Goal: Task Accomplishment & Management: Manage account settings

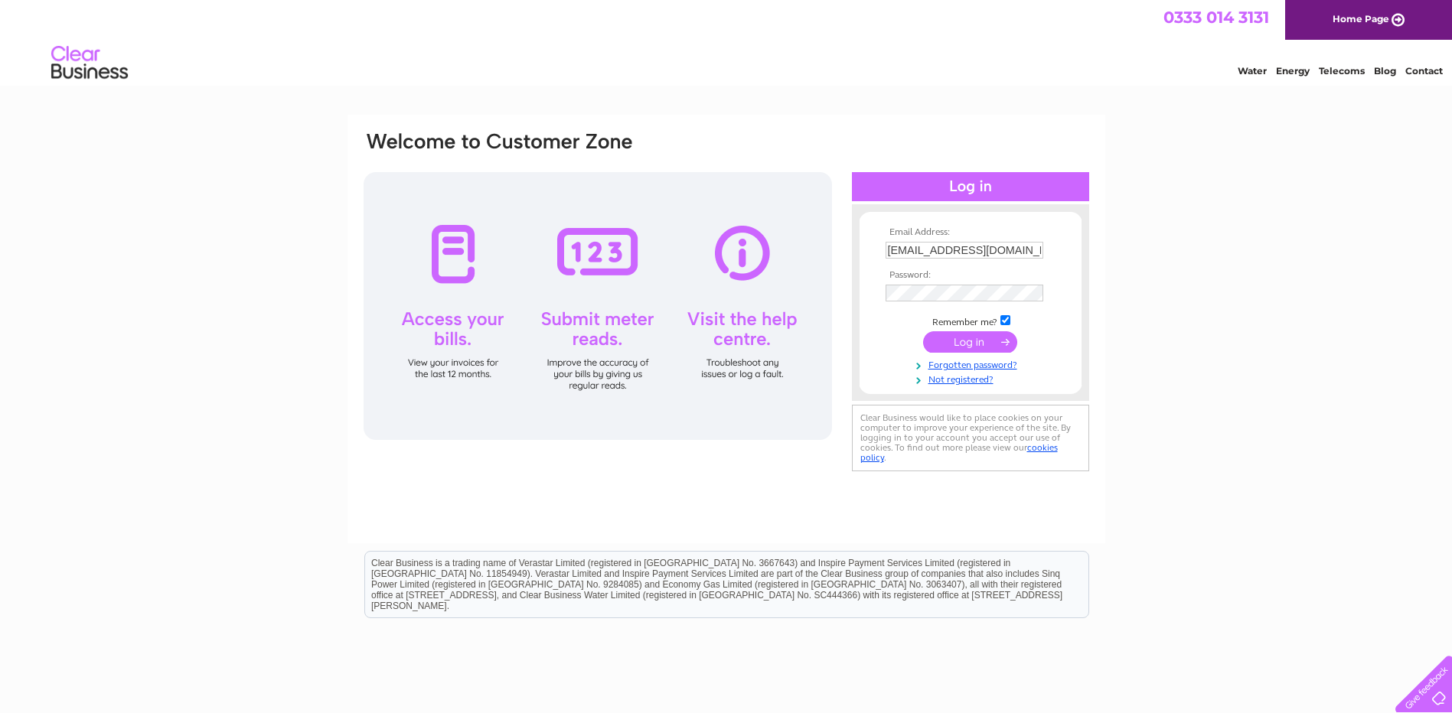
click at [1024, 253] on input "trevoropium@gmail.com" at bounding box center [965, 250] width 158 height 17
type input "t"
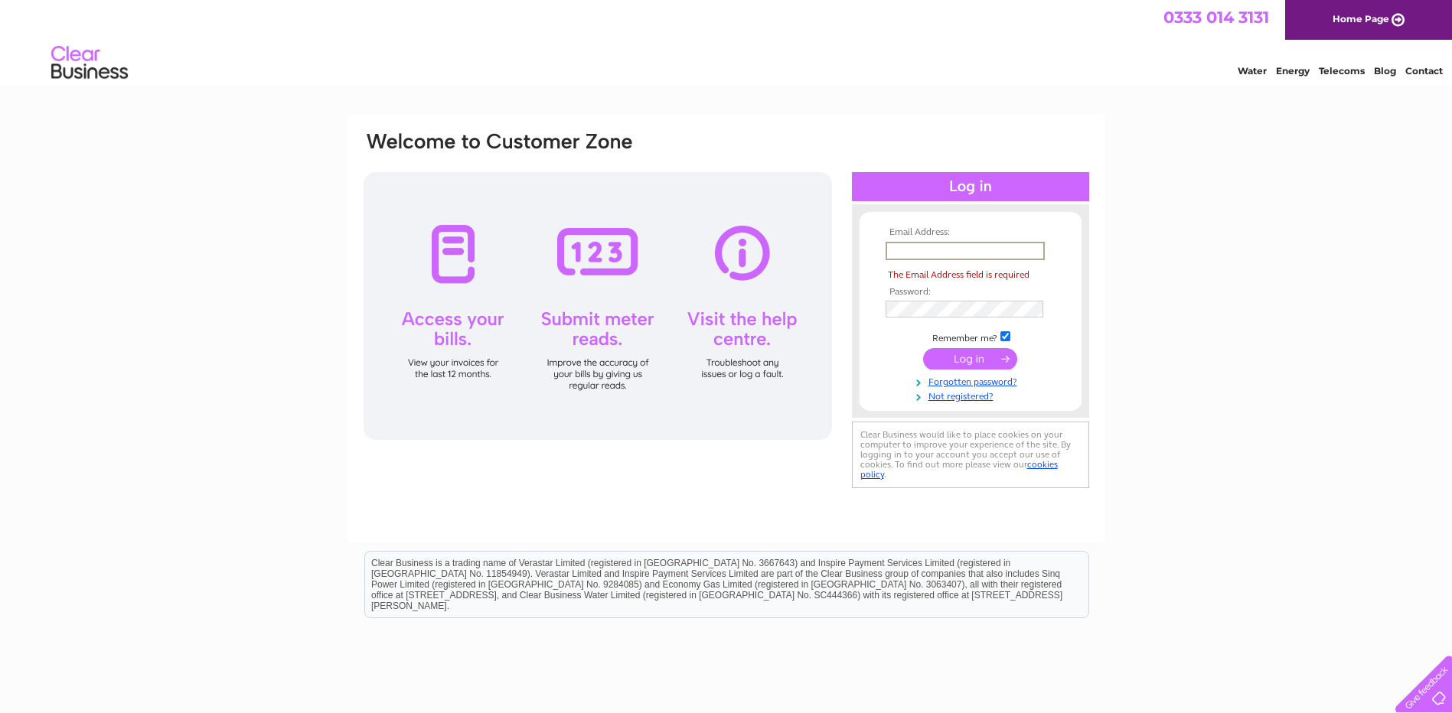
drag, startPoint x: 884, startPoint y: 330, endPoint x: 892, endPoint y: 322, distance: 10.8
click at [884, 330] on td "Remember me?" at bounding box center [971, 336] width 178 height 15
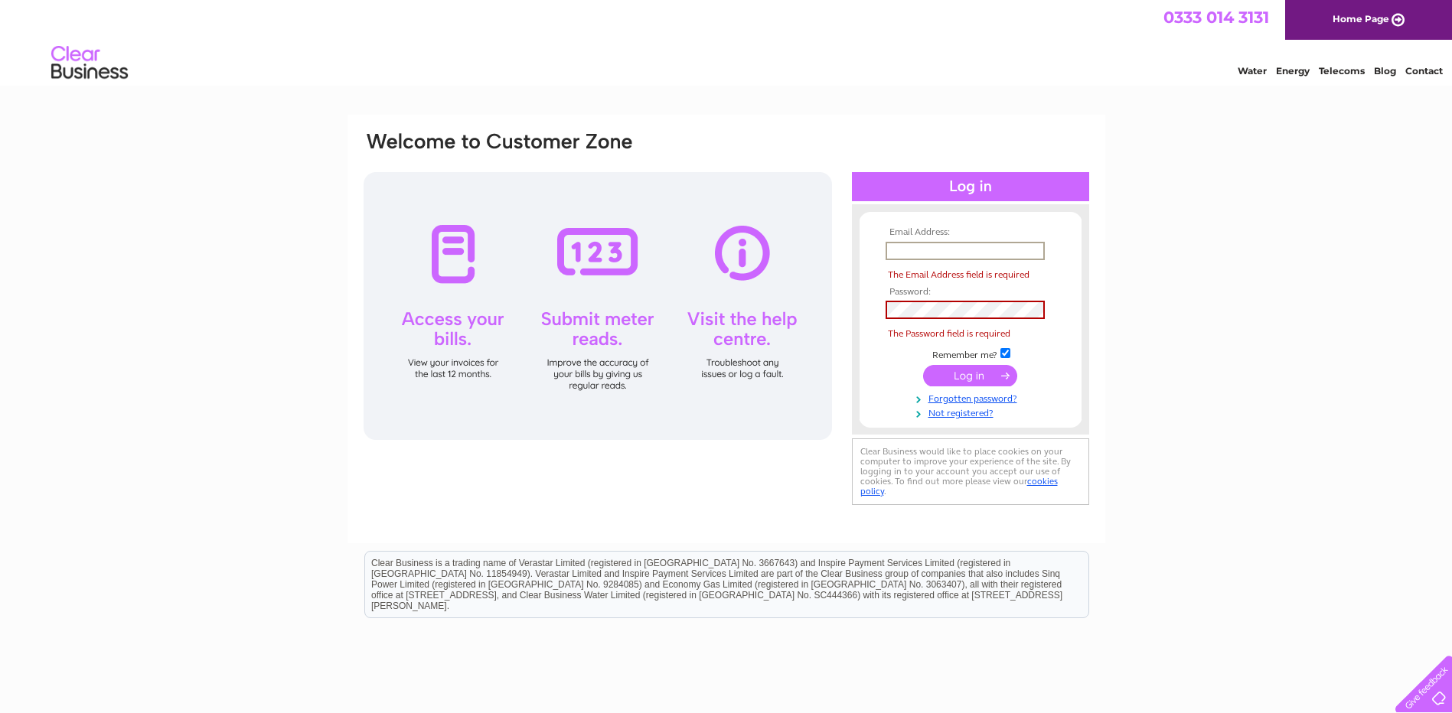
paste input "Looiechung@gmail.com"
type input "Looiechung@gmail.com"
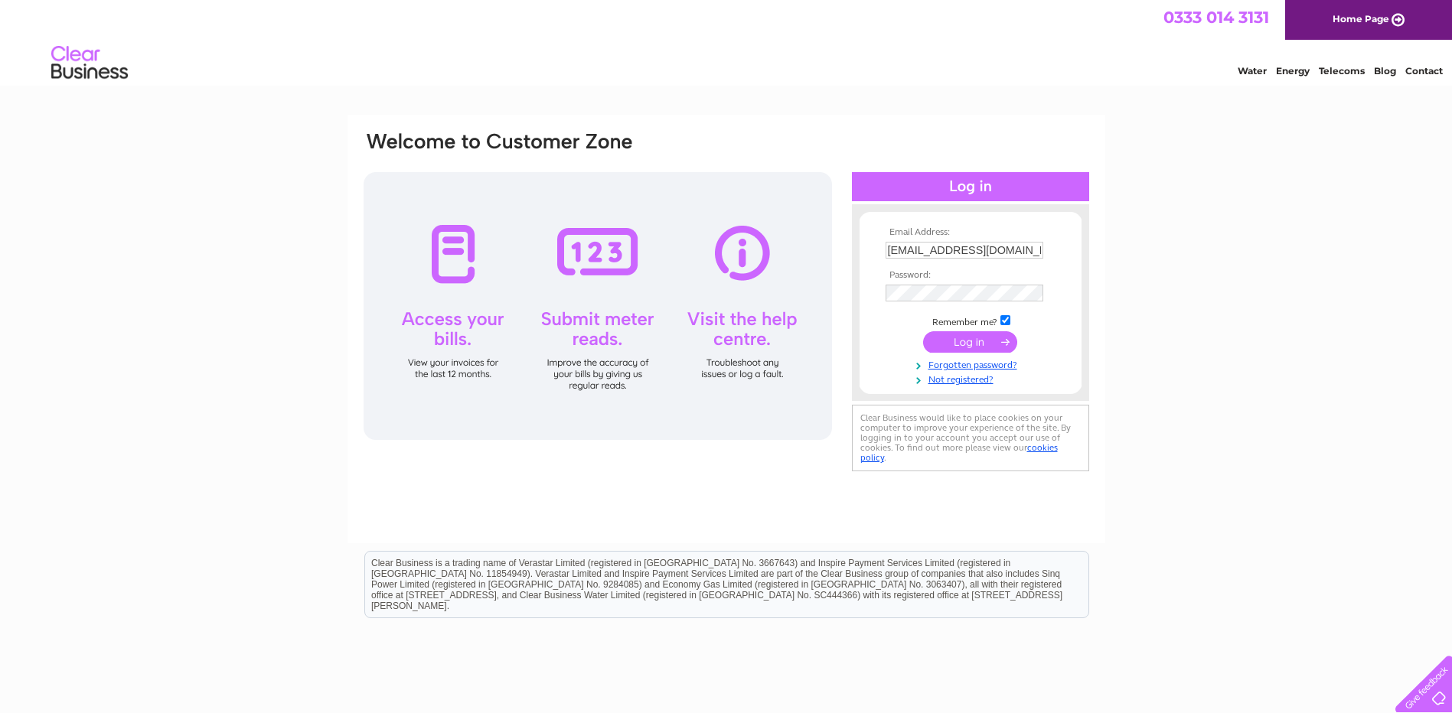
click at [1127, 499] on div "Email Address: Looiechung@gmail.com Password:" at bounding box center [726, 460] width 1452 height 691
click at [986, 342] on input "submit" at bounding box center [970, 341] width 94 height 21
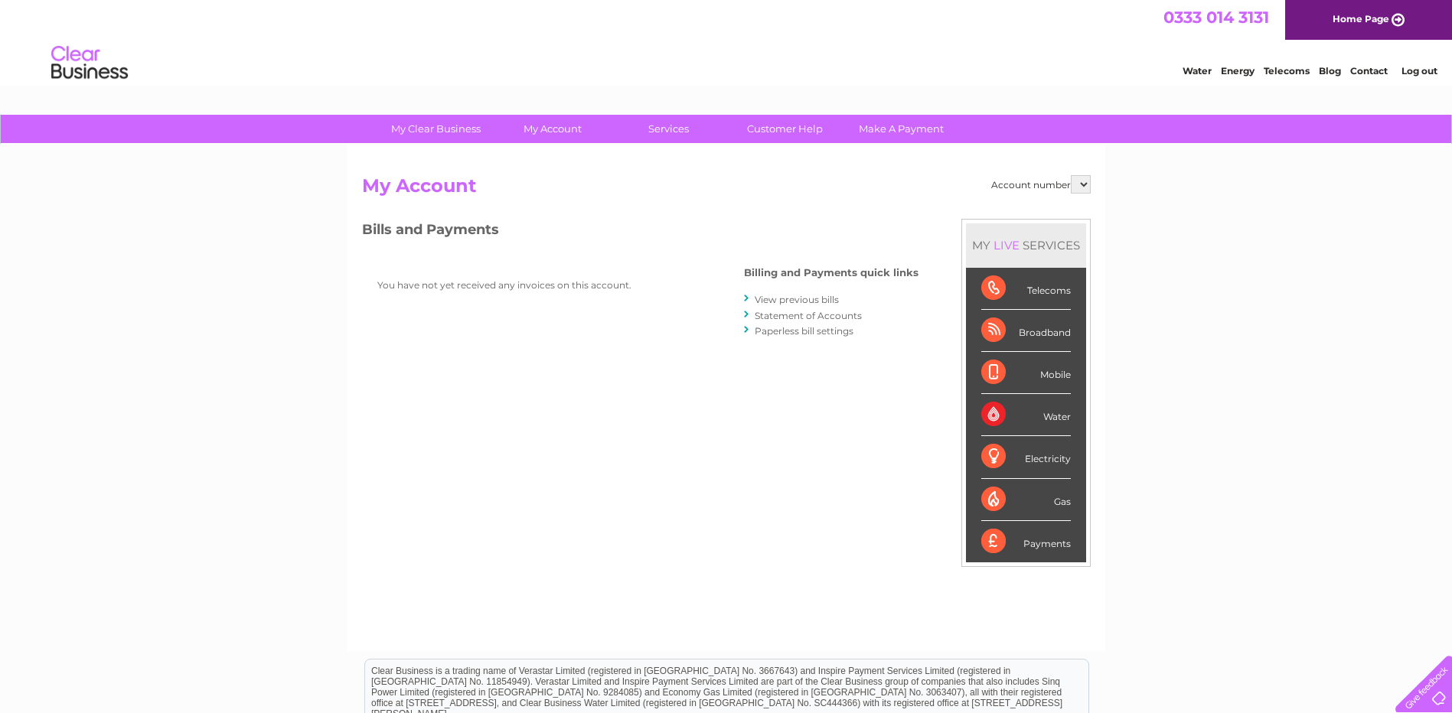
click at [799, 297] on link "View previous bills" at bounding box center [797, 299] width 84 height 11
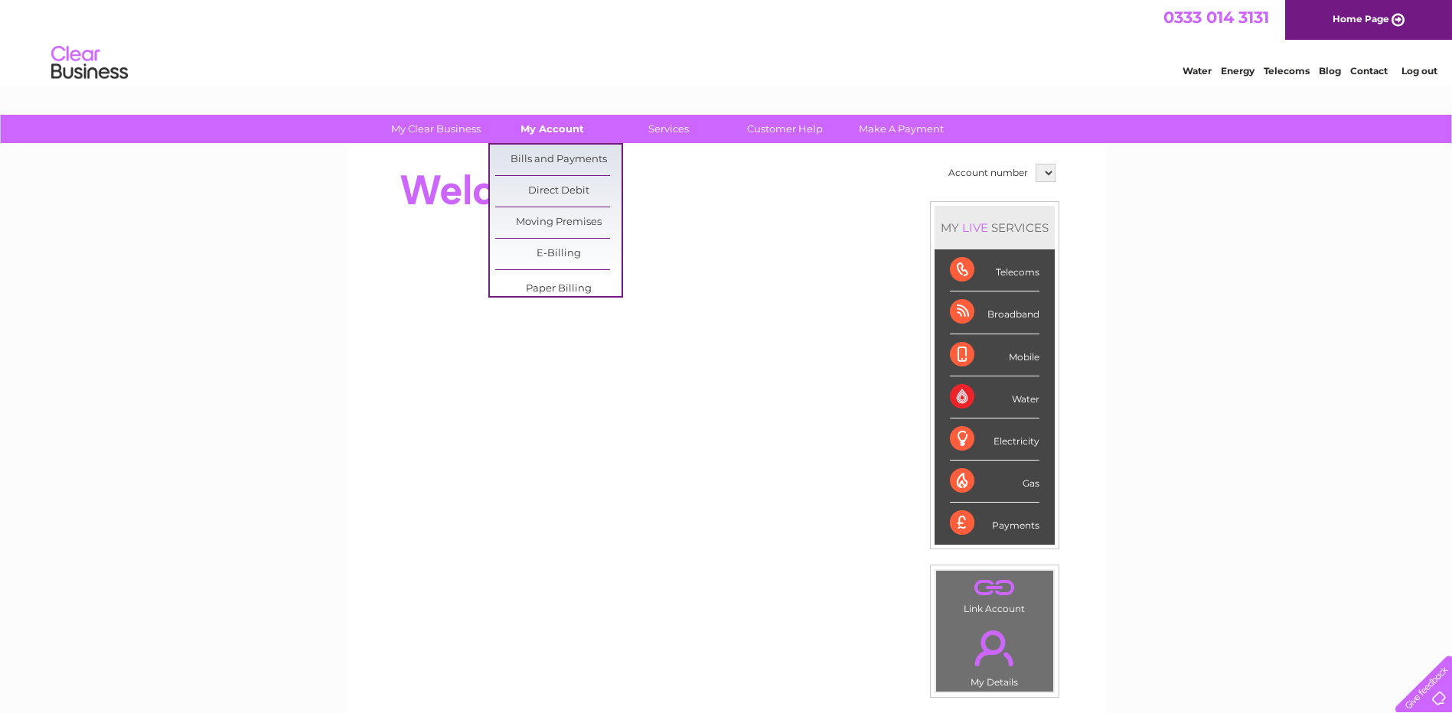
click at [562, 136] on link "My Account" at bounding box center [552, 129] width 126 height 28
click at [547, 155] on link "Bills and Payments" at bounding box center [558, 160] width 126 height 31
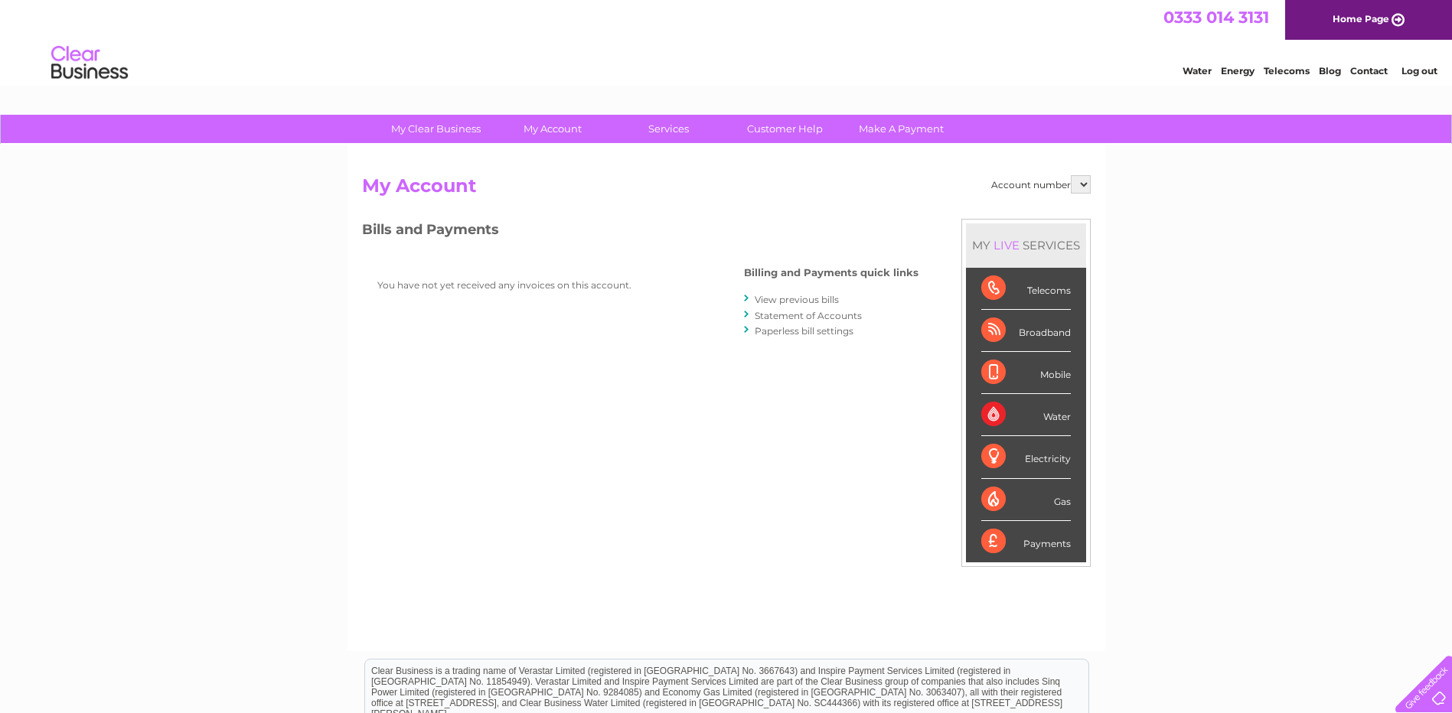
click at [818, 302] on link "View previous bills" at bounding box center [797, 299] width 84 height 11
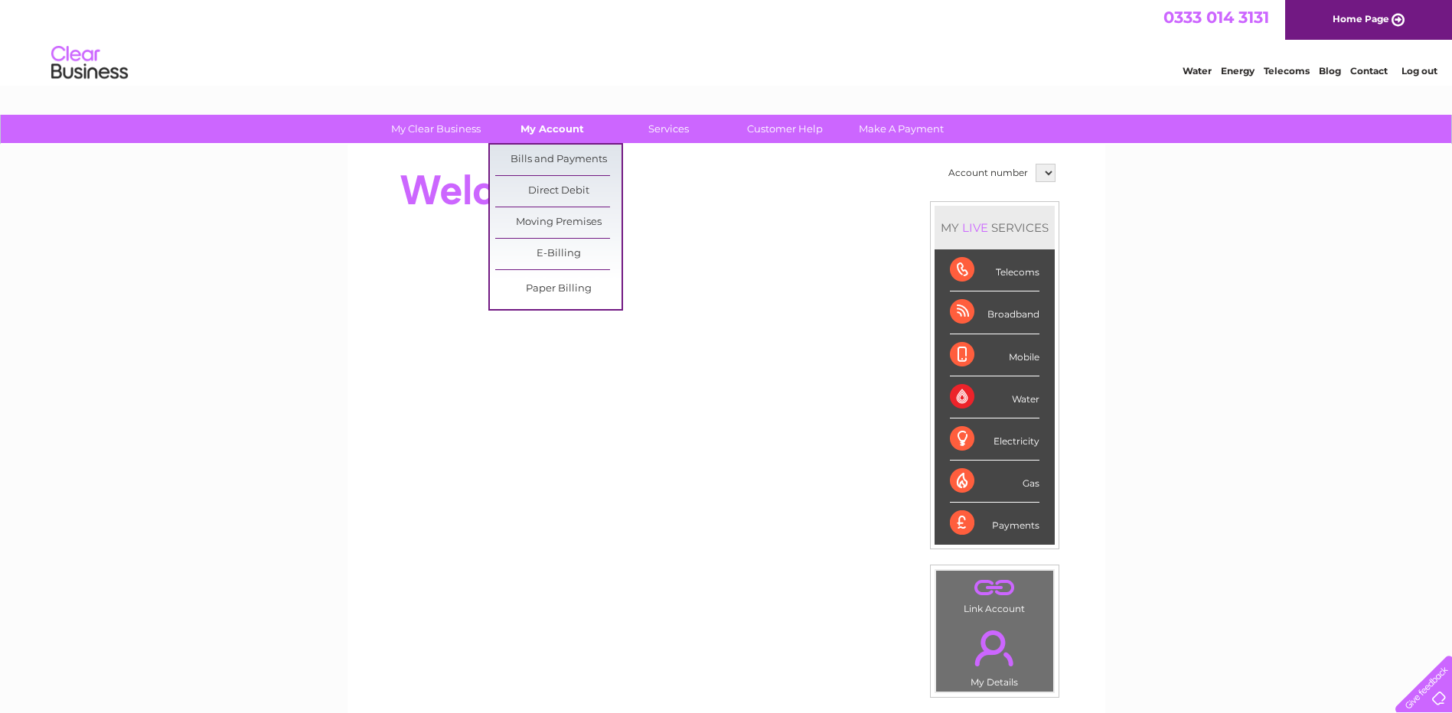
click at [551, 125] on link "My Account" at bounding box center [552, 129] width 126 height 28
click at [534, 157] on link "Bills and Payments" at bounding box center [558, 160] width 126 height 31
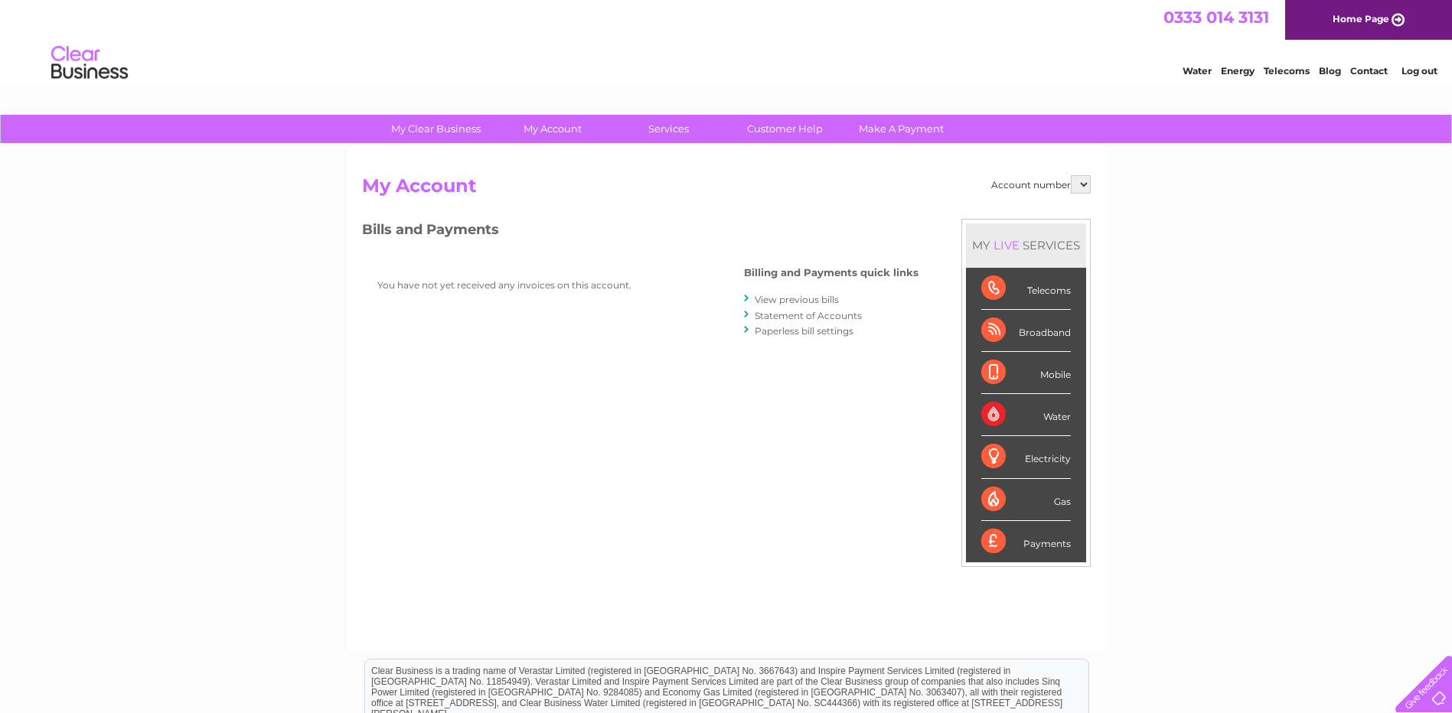
click at [811, 298] on link "View previous bills" at bounding box center [797, 299] width 84 height 11
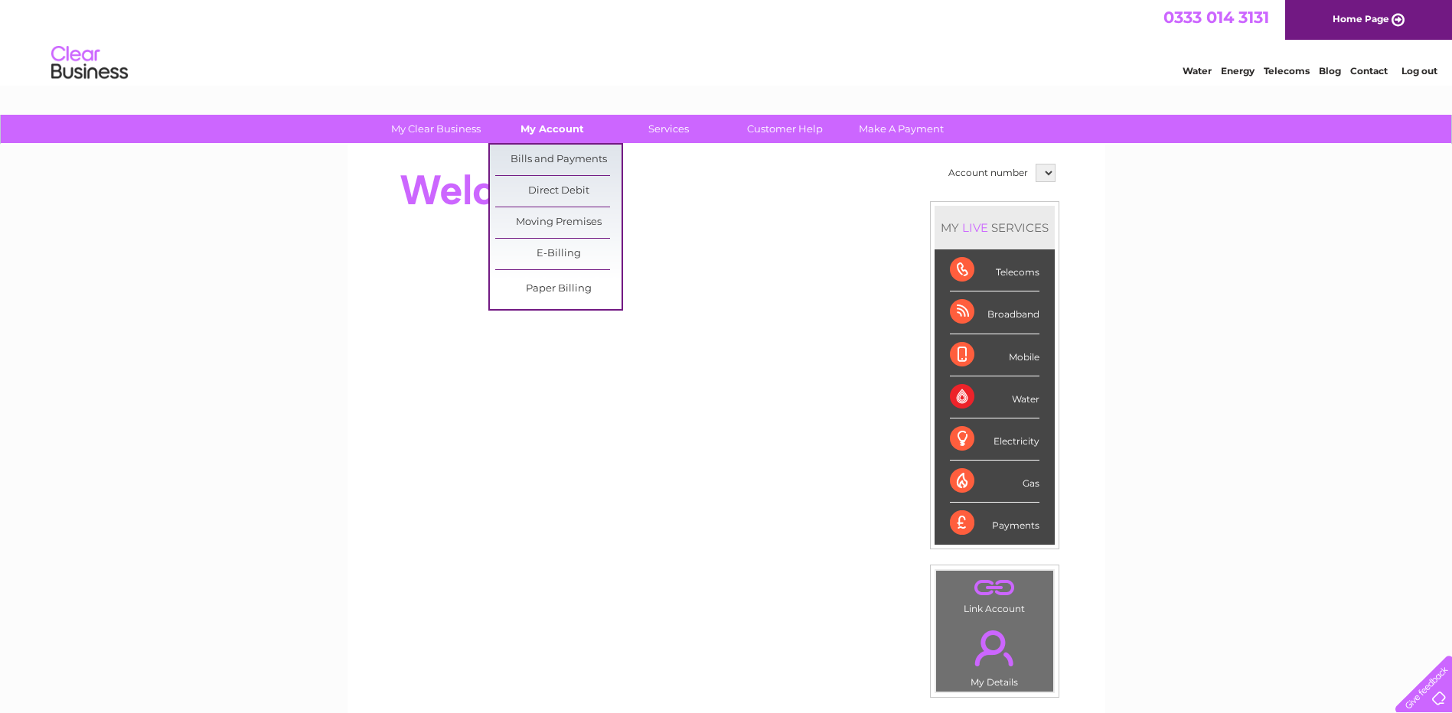
click at [552, 123] on link "My Account" at bounding box center [552, 129] width 126 height 28
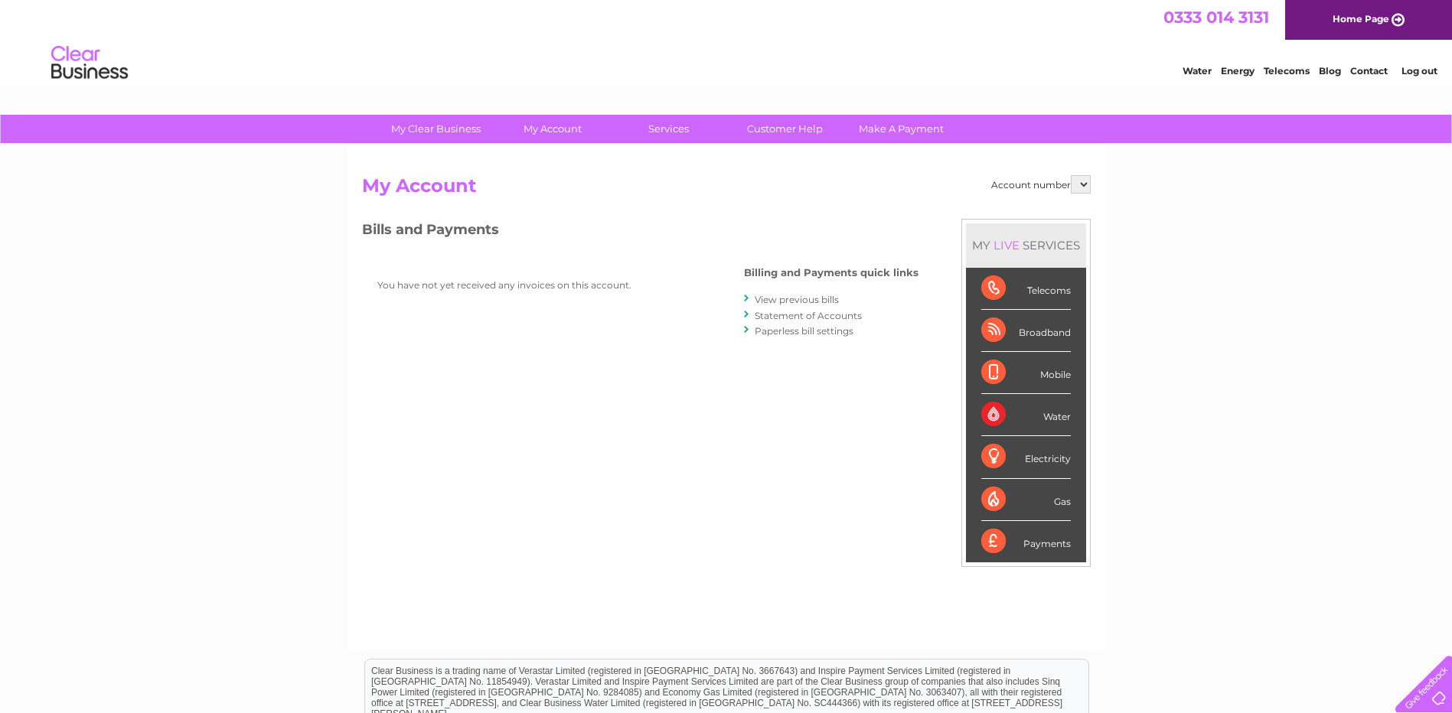
click at [769, 300] on link "View previous bills" at bounding box center [797, 299] width 84 height 11
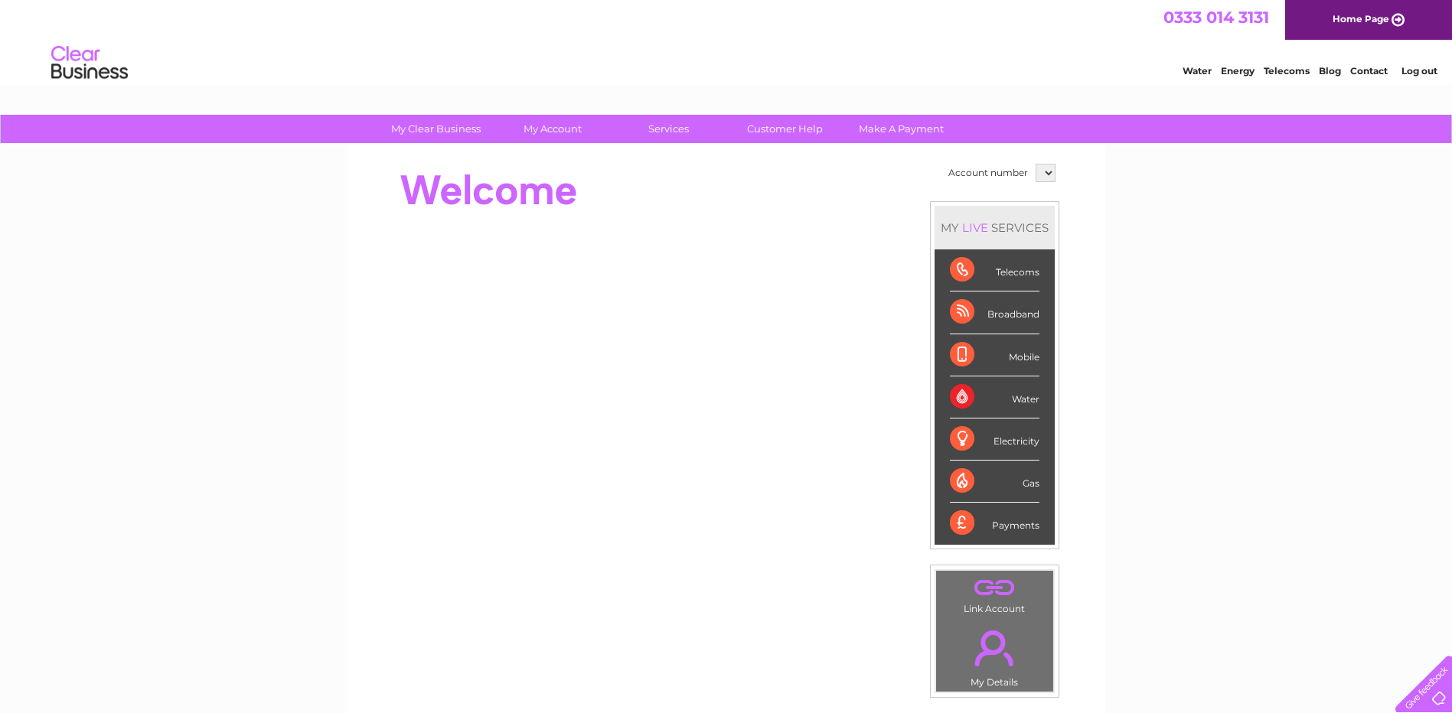
click at [1047, 171] on select at bounding box center [1046, 173] width 20 height 18
click at [1042, 181] on select at bounding box center [1046, 173] width 20 height 18
click at [1043, 177] on select at bounding box center [1046, 173] width 20 height 18
click at [1425, 77] on li "Log out" at bounding box center [1420, 70] width 46 height 19
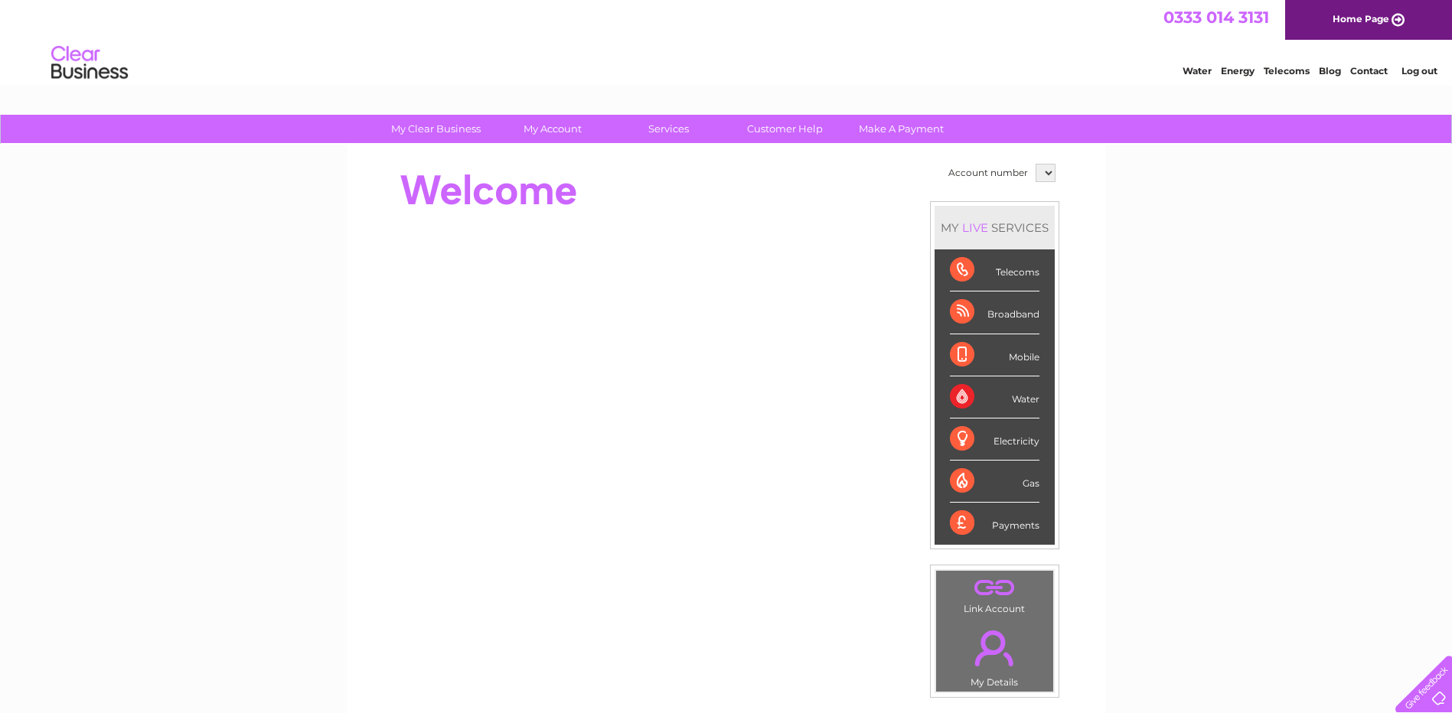
click at [1428, 72] on link "Log out" at bounding box center [1420, 70] width 36 height 11
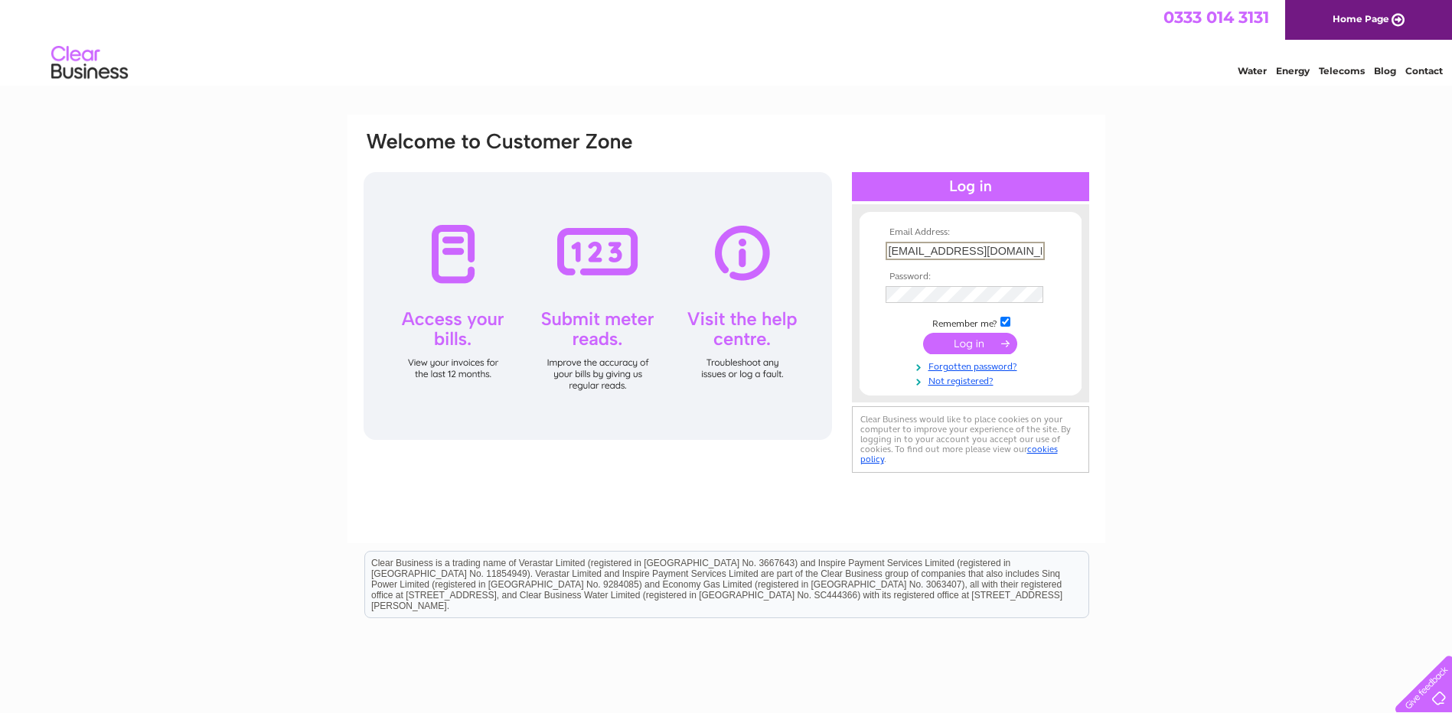
click at [1001, 249] on input "trevoropium@gmail.com" at bounding box center [965, 251] width 159 height 18
click at [1027, 245] on input "trevoropium@gmail.com" at bounding box center [965, 251] width 159 height 18
type input "t"
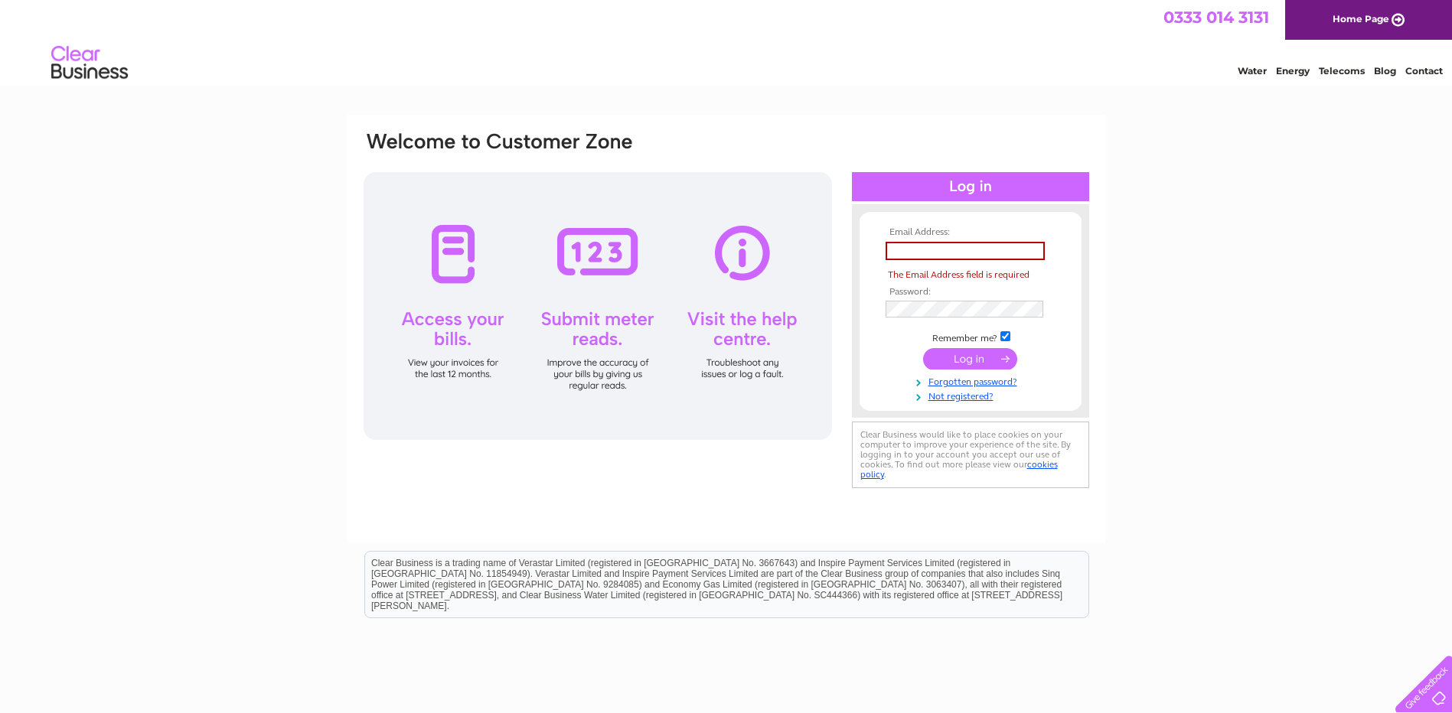
click at [1233, 353] on div "Email Address: The Email Address field is required Password:" at bounding box center [726, 460] width 1452 height 691
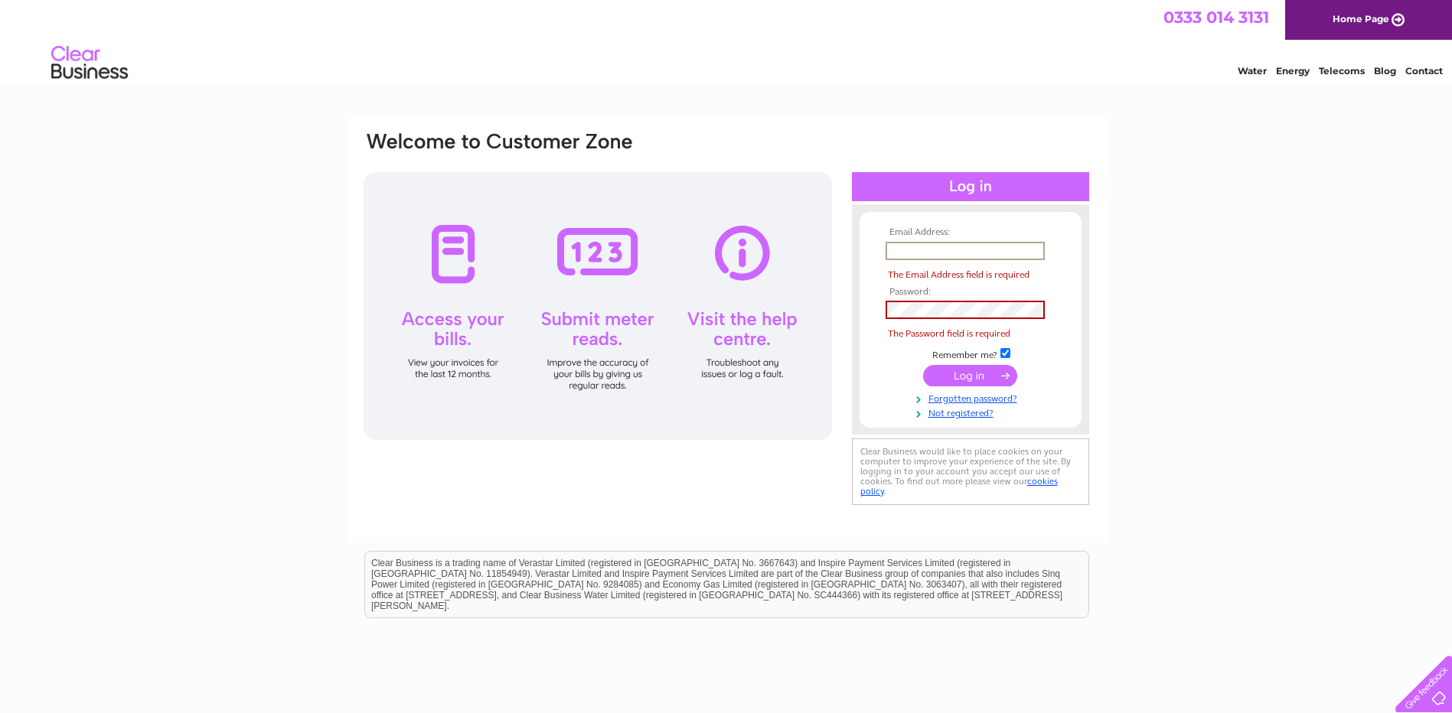
paste input "[EMAIL_ADDRESS][DOMAIN_NAME]"
type input "[EMAIL_ADDRESS][DOMAIN_NAME]"
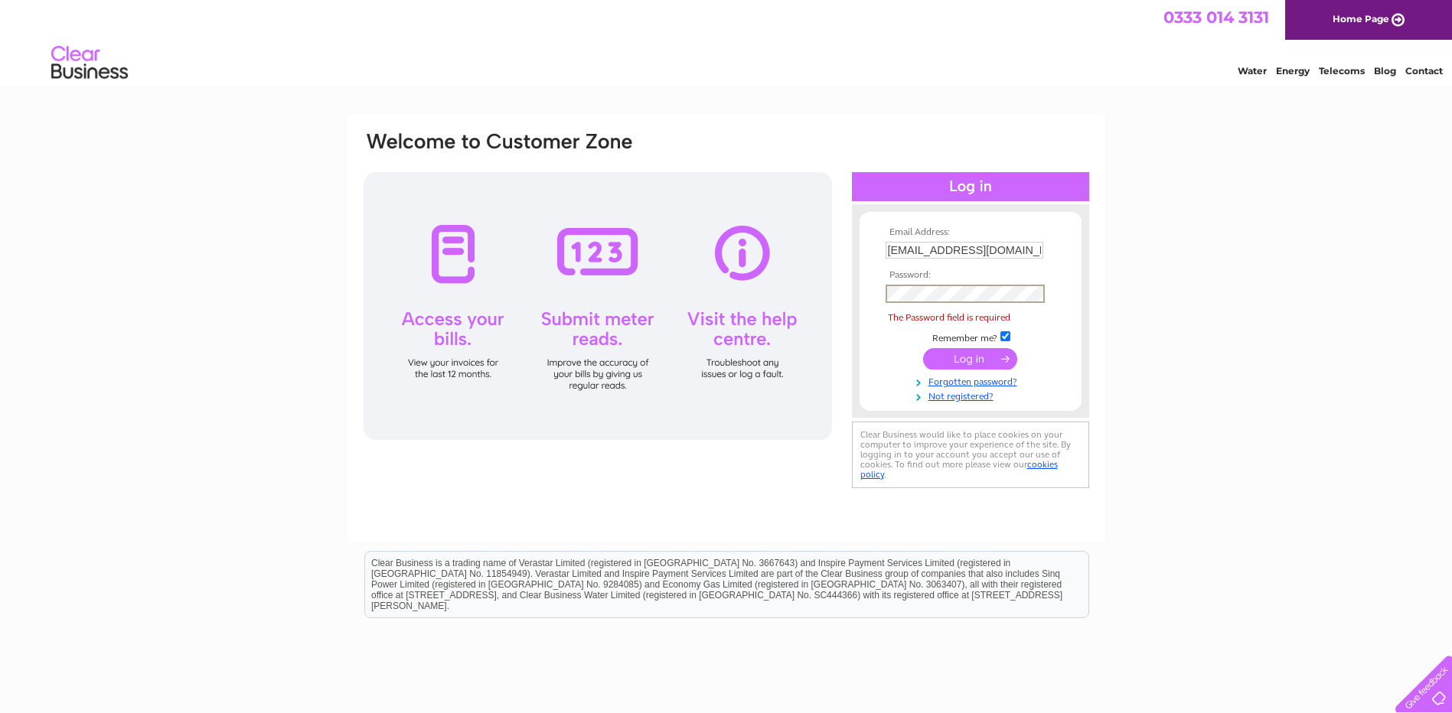
drag, startPoint x: 869, startPoint y: 381, endPoint x: 877, endPoint y: 377, distance: 9.3
click at [869, 381] on form "Email Address: yeehong1974@gmail.com Password: The Password field is required" at bounding box center [971, 314] width 222 height 175
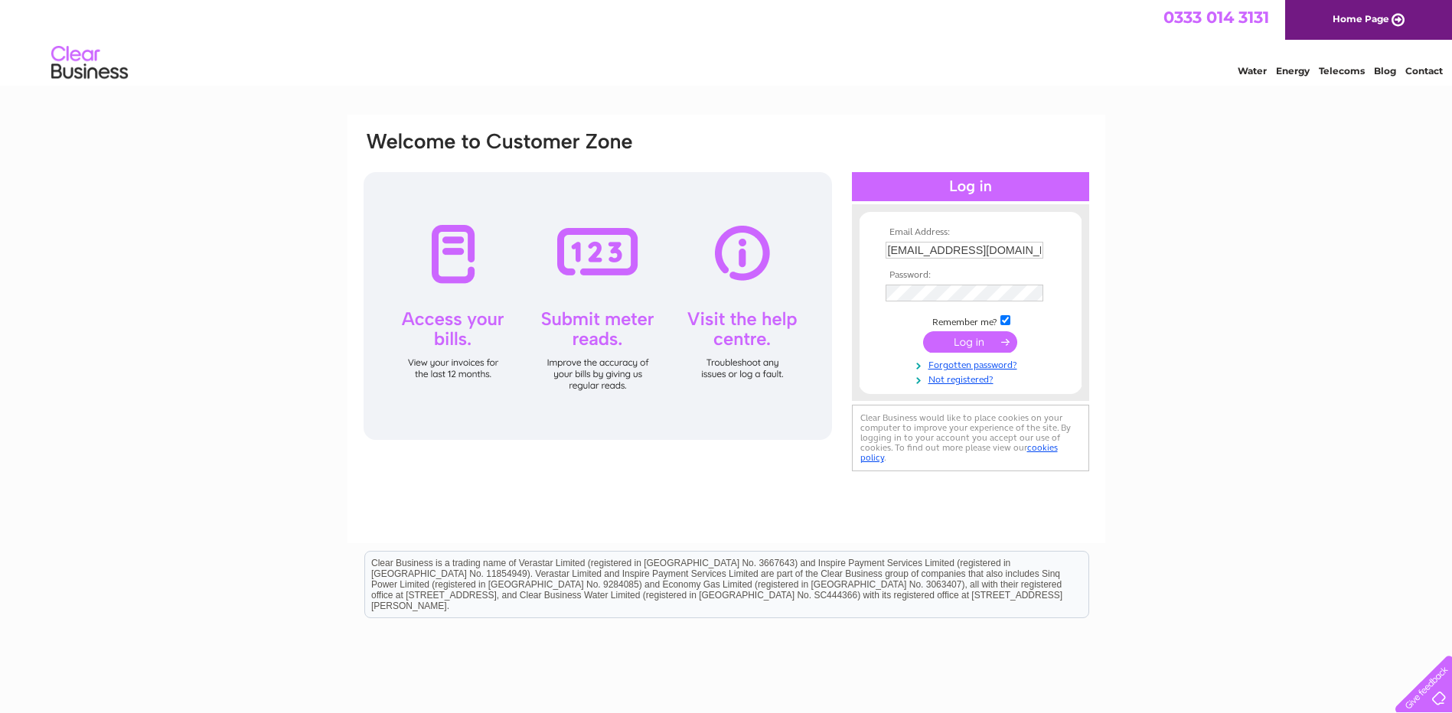
click at [940, 345] on input "submit" at bounding box center [970, 341] width 94 height 21
drag, startPoint x: 1237, startPoint y: 406, endPoint x: 1206, endPoint y: 398, distance: 31.6
click at [1237, 406] on div "Email Address: [EMAIL_ADDRESS][DOMAIN_NAME] Password: Forgotten password?" at bounding box center [726, 460] width 1452 height 691
click at [978, 344] on input "submit" at bounding box center [970, 341] width 94 height 21
